Goal: Book appointment/travel/reservation

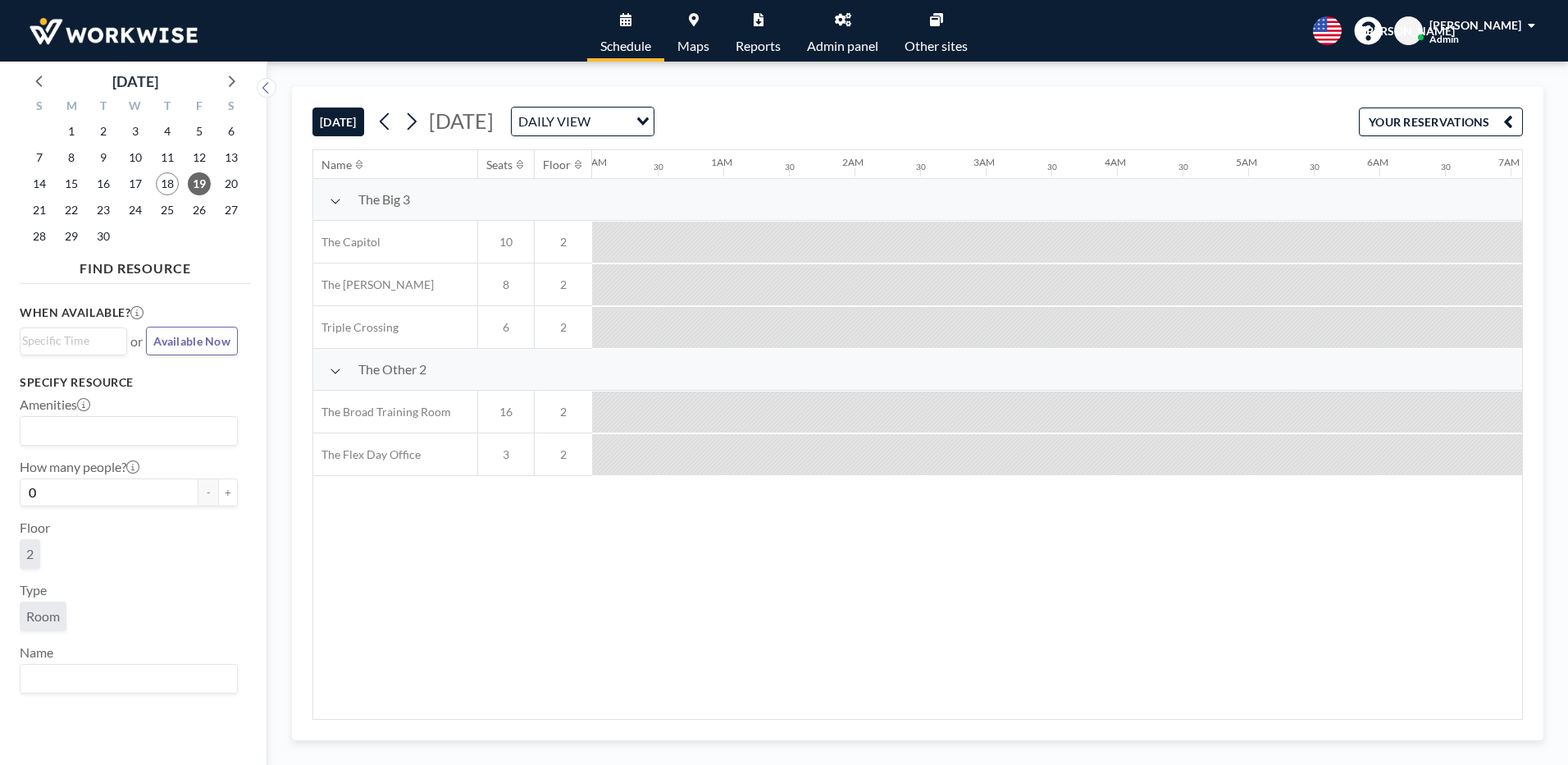
scroll to position [0, 1509]
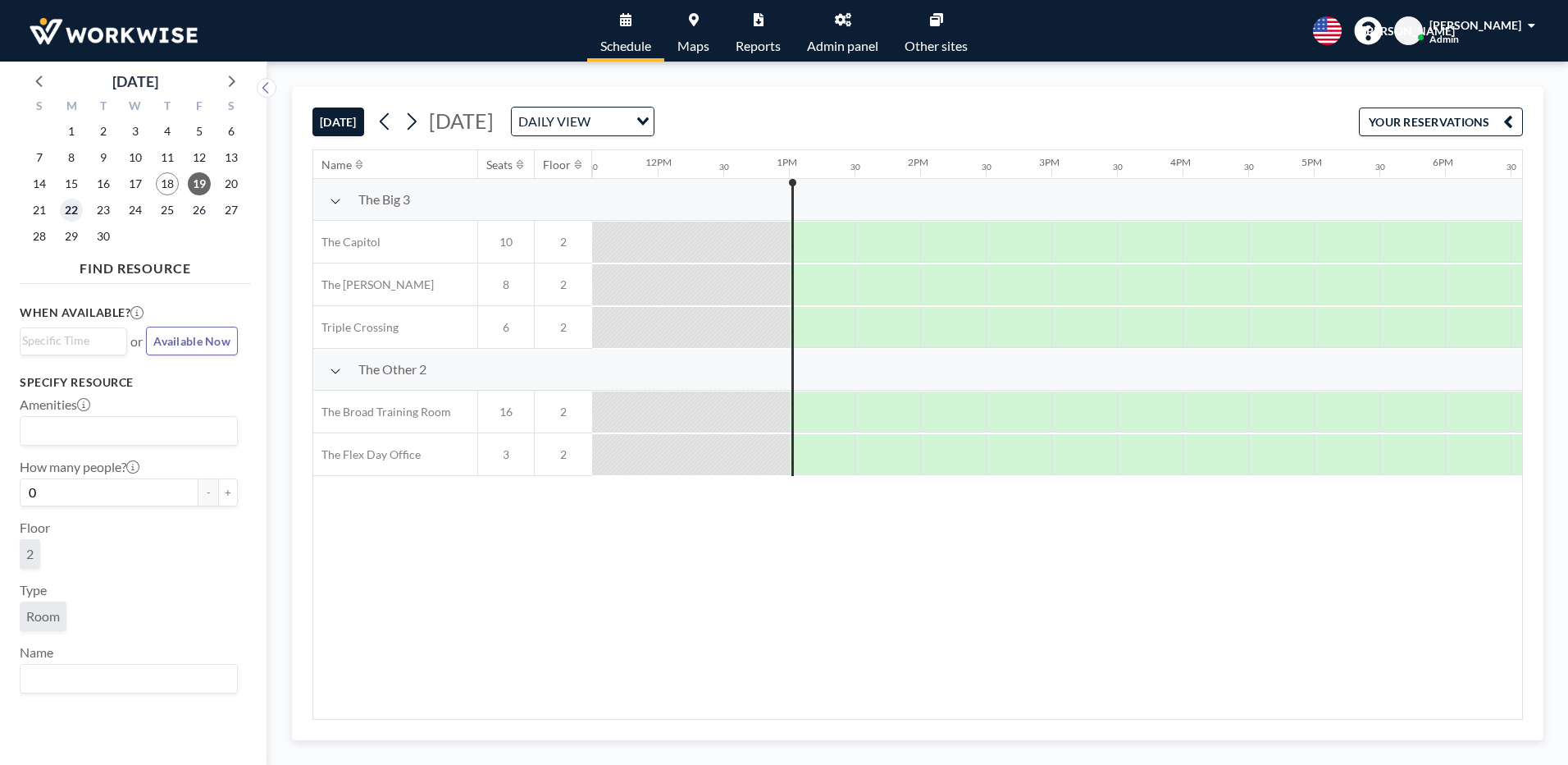
click at [65, 207] on span "22" at bounding box center [71, 210] width 23 height 23
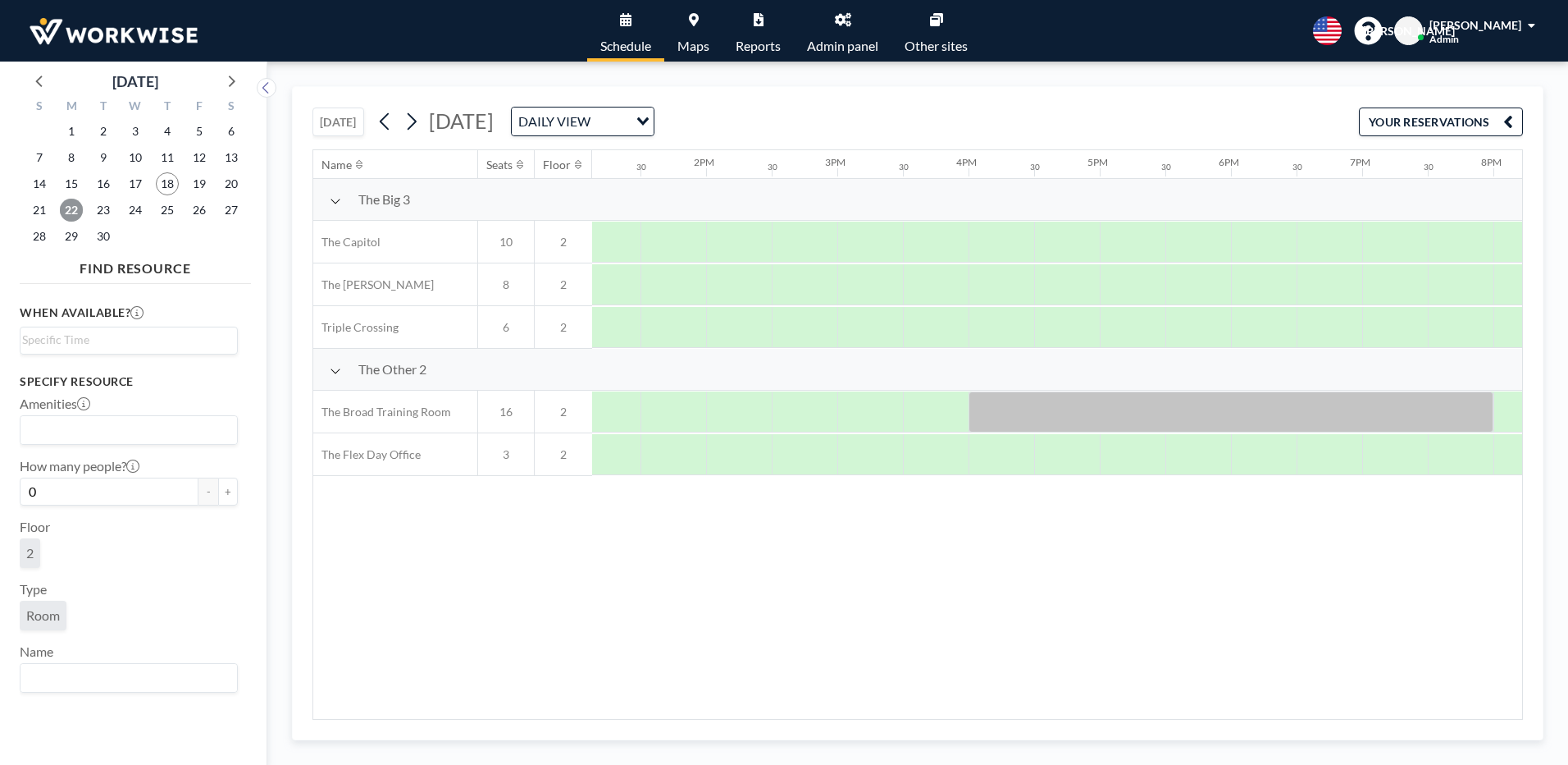
scroll to position [0, 2001]
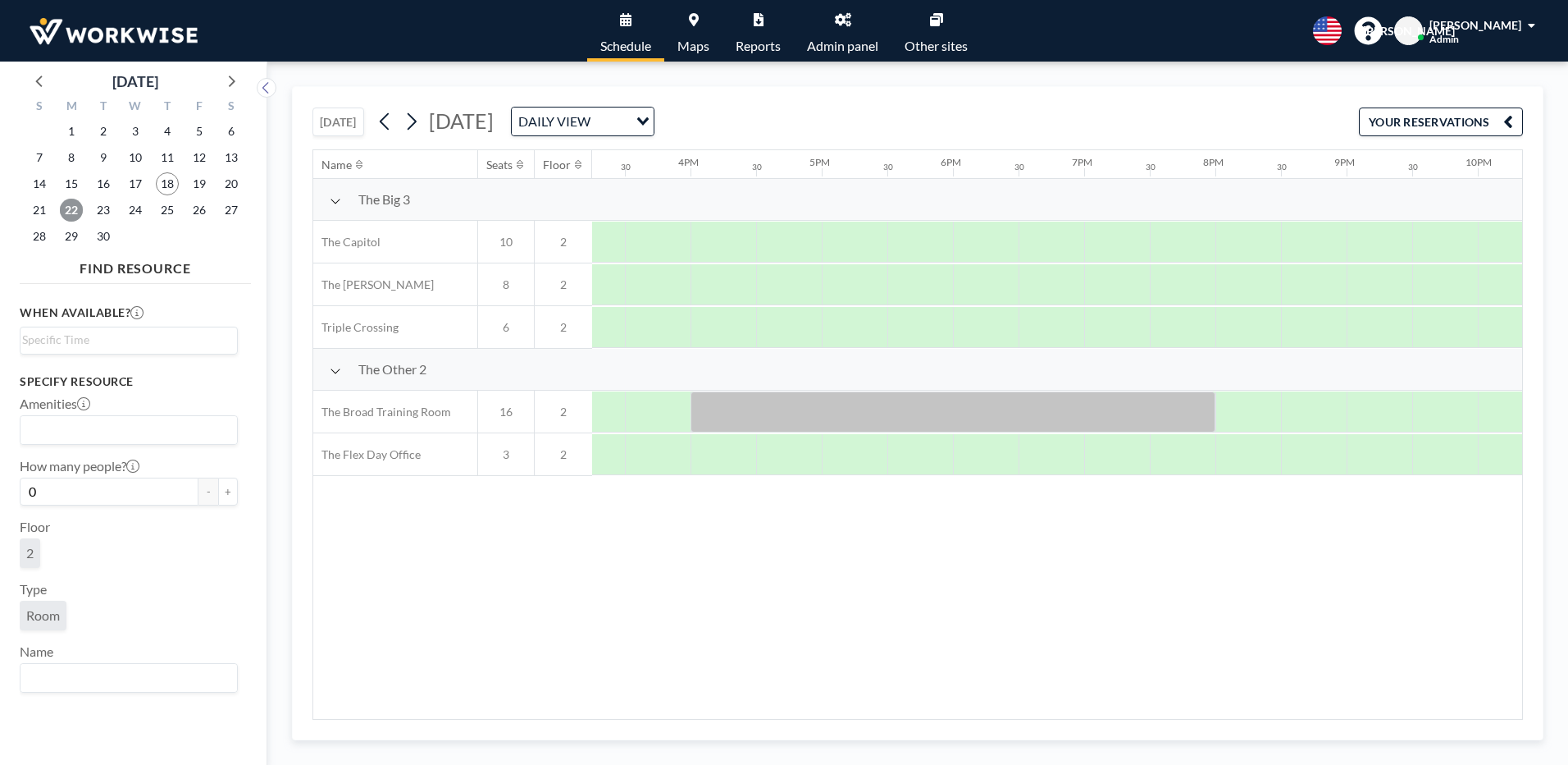
click at [70, 208] on span "22" at bounding box center [71, 210] width 23 height 23
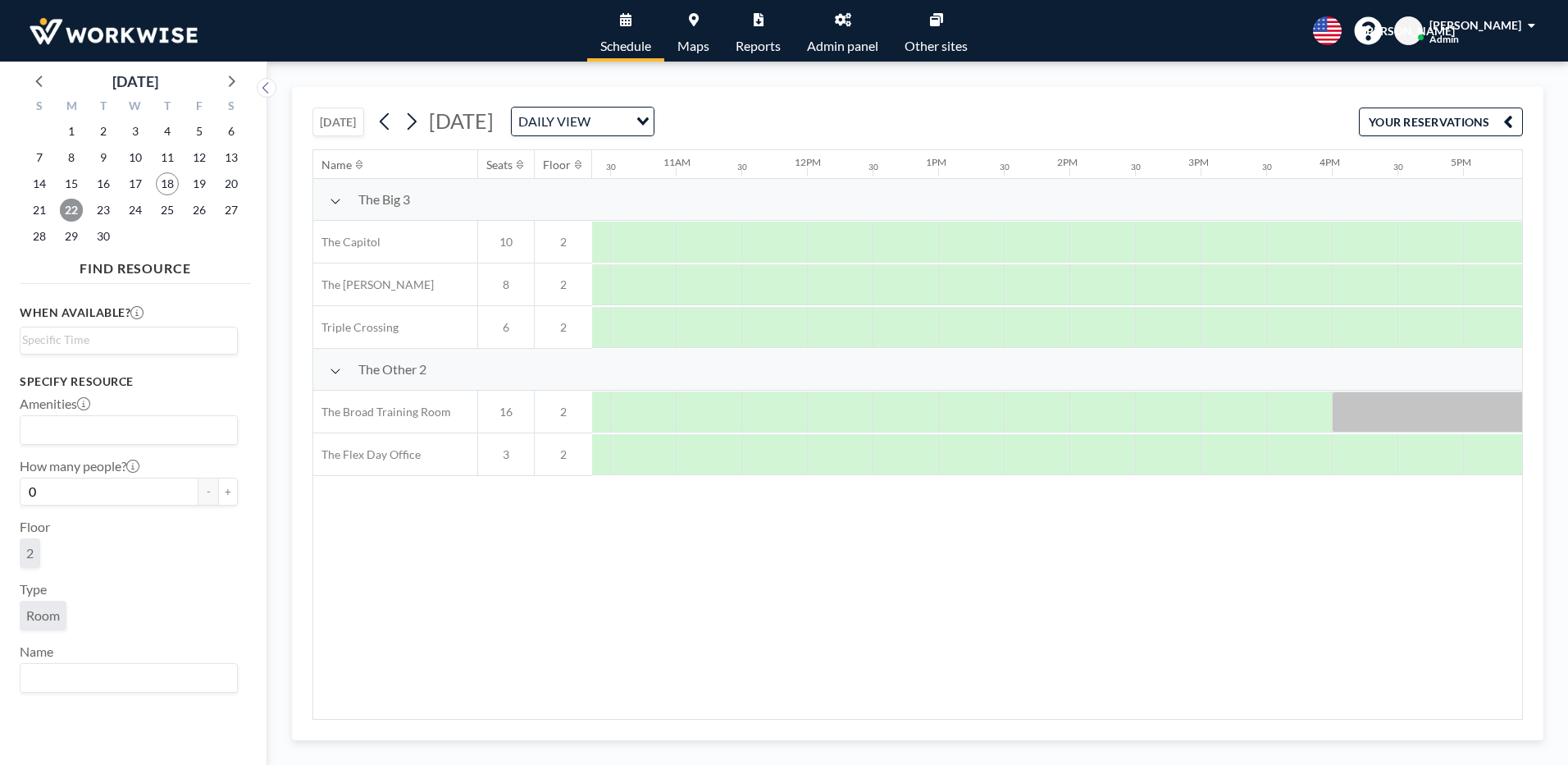
scroll to position [0, 1426]
click at [132, 206] on span "24" at bounding box center [135, 210] width 23 height 23
click at [200, 210] on span "26" at bounding box center [199, 210] width 23 height 23
click at [168, 186] on span "18" at bounding box center [167, 184] width 23 height 23
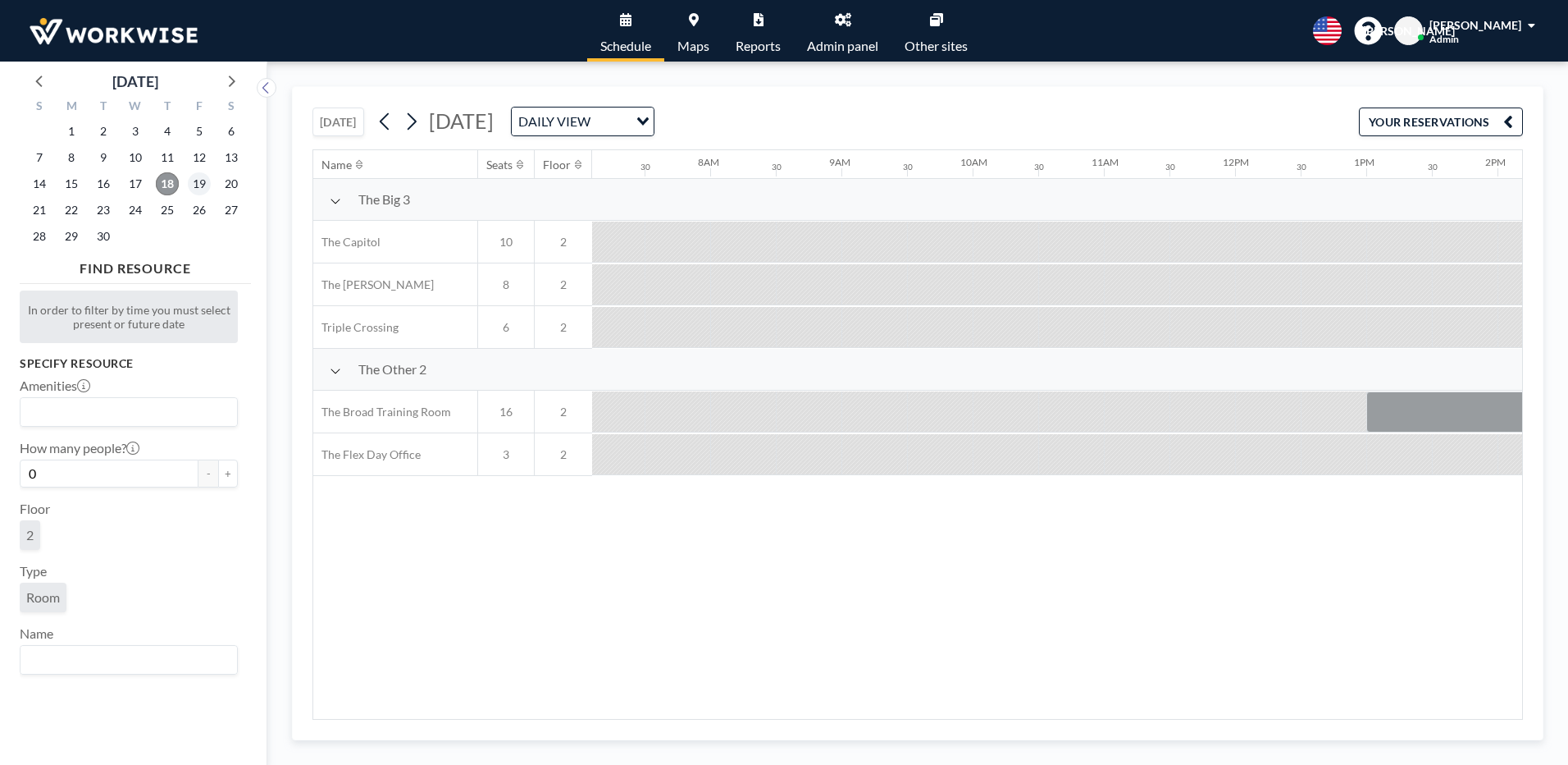
scroll to position [0, 984]
click at [201, 183] on span "19" at bounding box center [199, 184] width 23 height 23
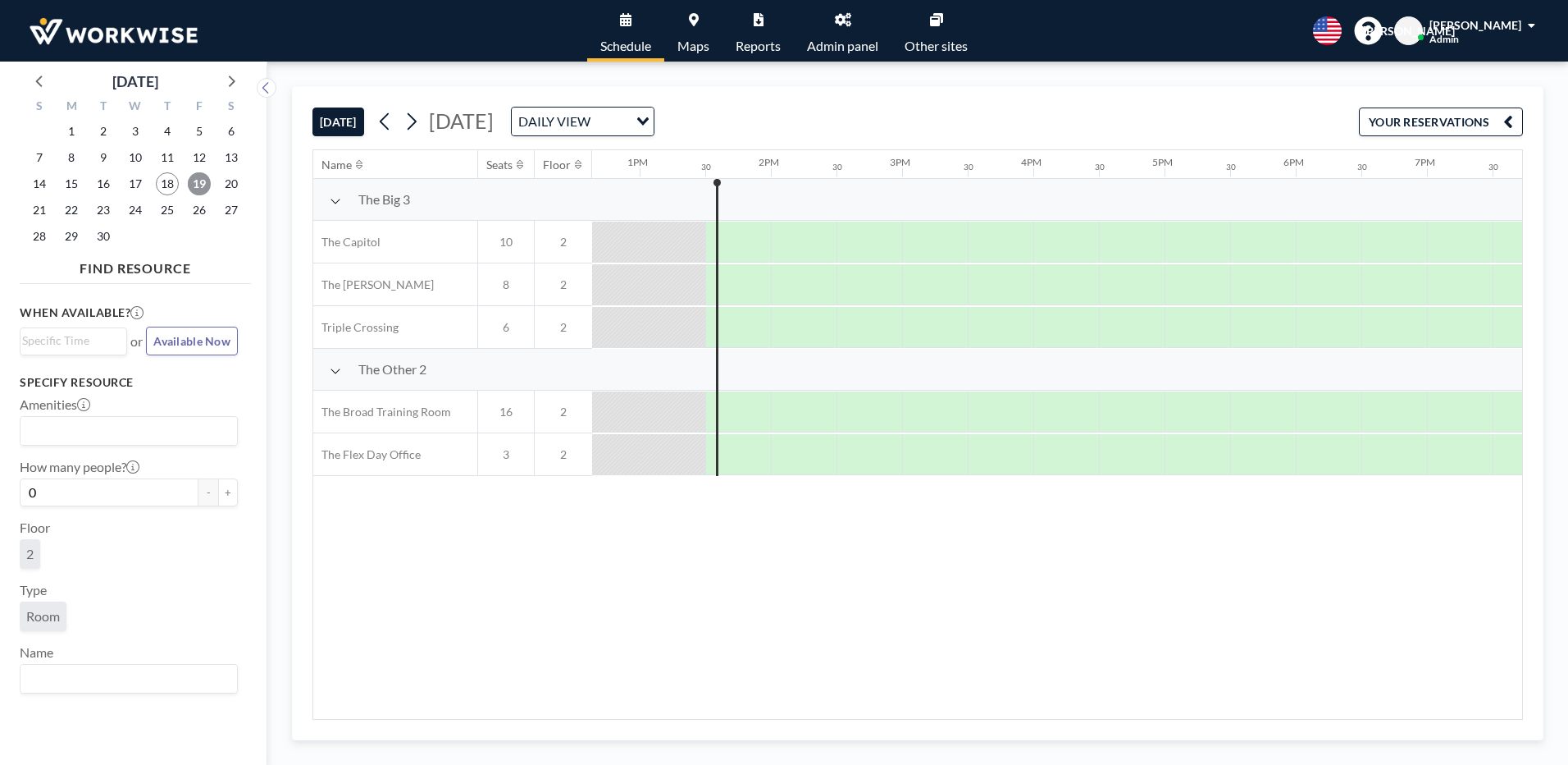
scroll to position [0, 1707]
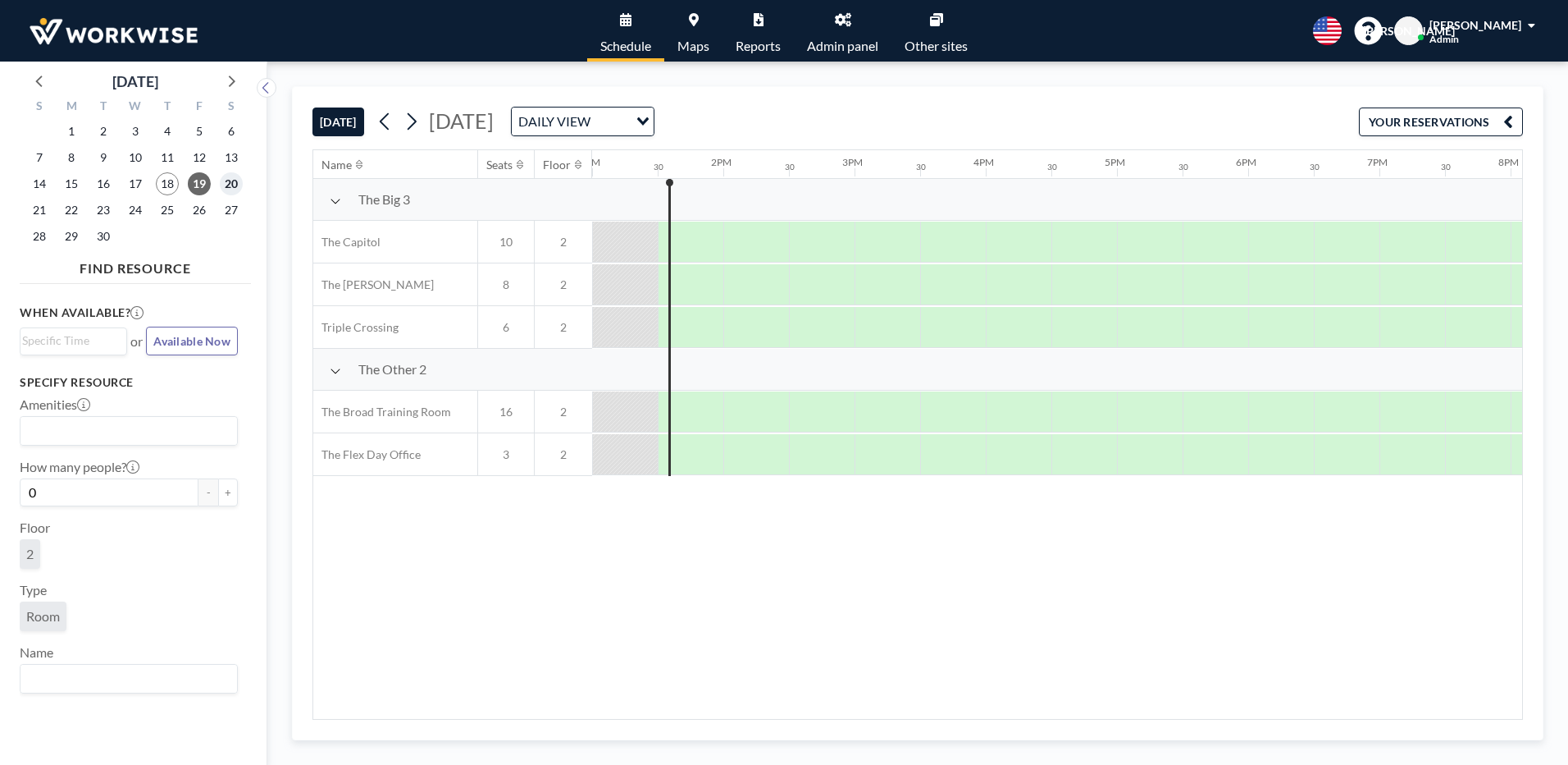
click at [227, 187] on span "20" at bounding box center [231, 184] width 23 height 23
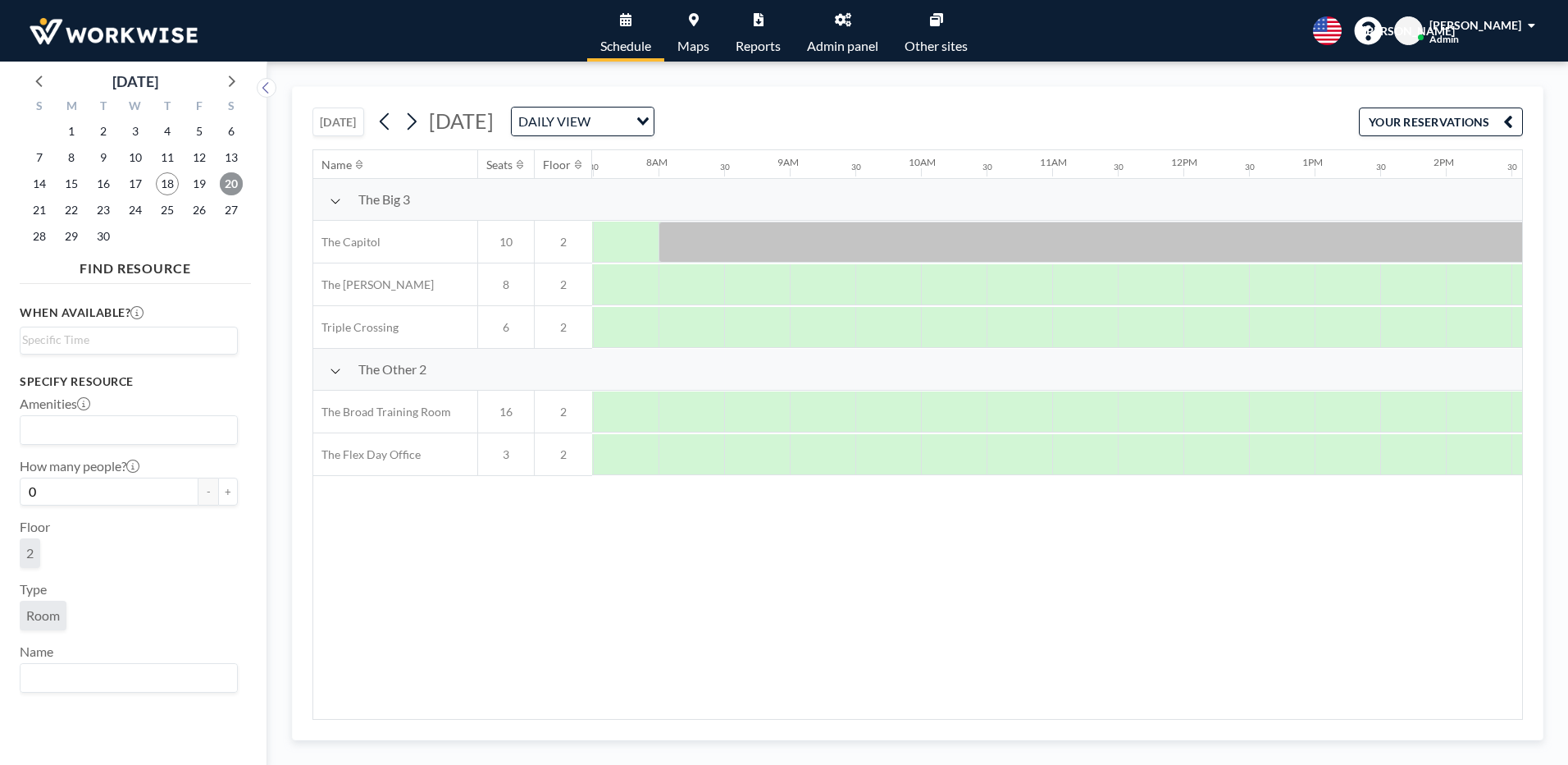
scroll to position [0, 984]
drag, startPoint x: 992, startPoint y: 706, endPoint x: 1183, endPoint y: 736, distance: 193.3
click at [1180, 736] on div "[DATE] [DATE] DAILY VIEW Loading... YOUR RESERVATIONS Name Seats Floor 12AM 30 …" at bounding box center [918, 412] width 1252 height 654
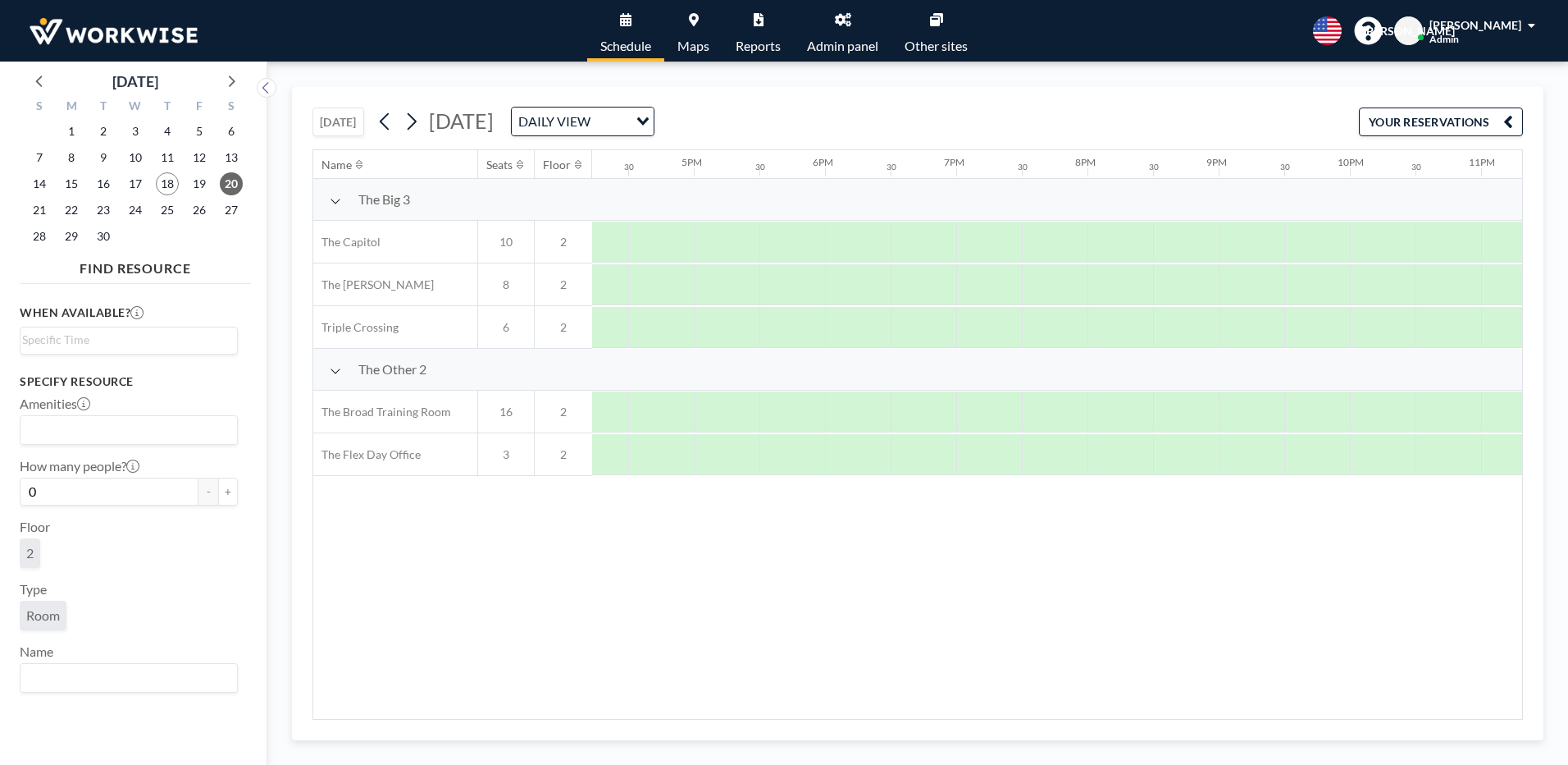
scroll to position [0, 0]
click at [64, 213] on span "22" at bounding box center [71, 210] width 23 height 23
click at [93, 201] on div "23" at bounding box center [104, 210] width 32 height 26
click at [101, 204] on span "23" at bounding box center [103, 210] width 23 height 23
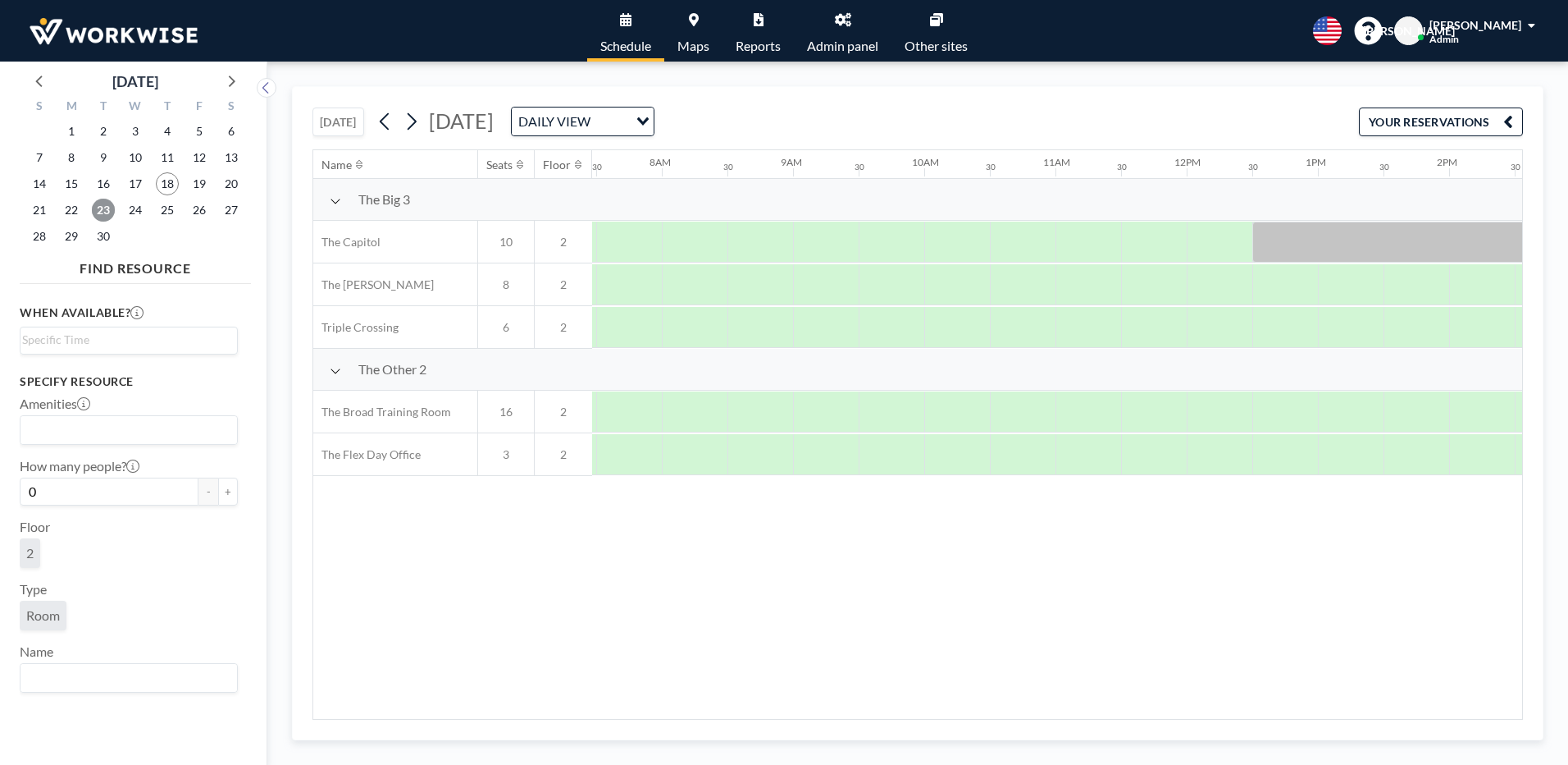
scroll to position [0, 984]
click at [139, 207] on span "24" at bounding box center [135, 210] width 23 height 23
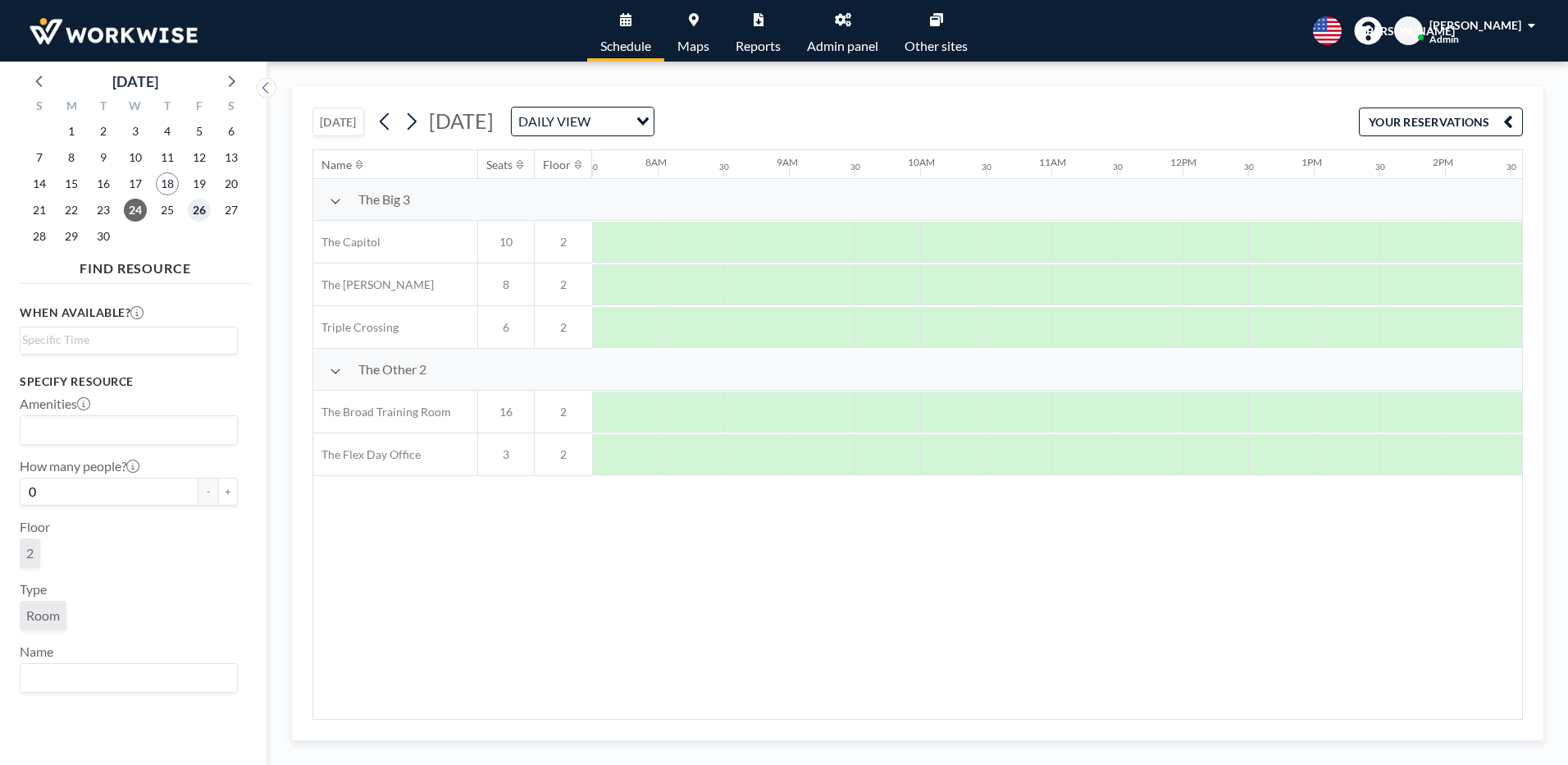
click at [194, 205] on span "26" at bounding box center [199, 210] width 23 height 23
